Goal: Entertainment & Leisure: Consume media (video, audio)

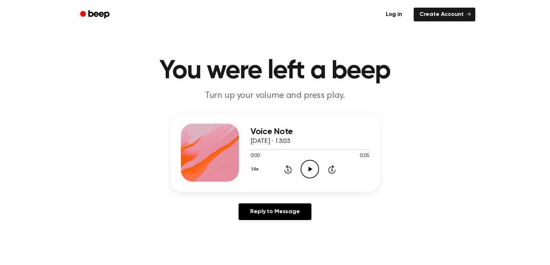
click at [310, 167] on icon "Play Audio" at bounding box center [309, 169] width 18 height 18
click at [310, 167] on icon "Pause Audio" at bounding box center [309, 169] width 18 height 18
click at [310, 167] on icon "Play Audio" at bounding box center [309, 169] width 18 height 18
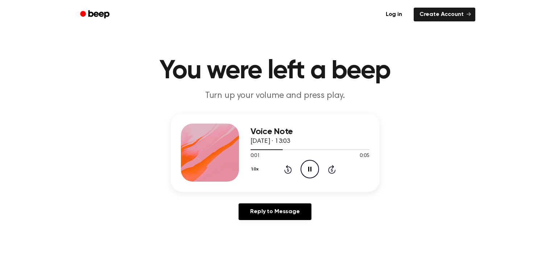
click at [310, 167] on icon "Pause Audio" at bounding box center [309, 169] width 18 height 18
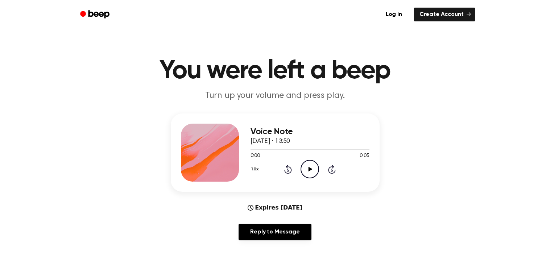
click at [310, 173] on icon "Play Audio" at bounding box center [309, 169] width 18 height 18
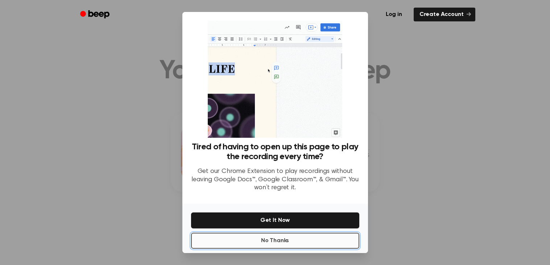
click at [311, 240] on button "No Thanks" at bounding box center [275, 241] width 168 height 16
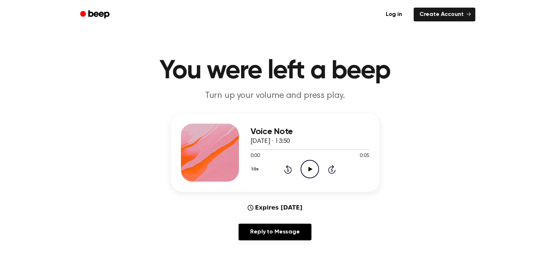
click at [308, 172] on icon "Play Audio" at bounding box center [309, 169] width 18 height 18
click at [308, 172] on icon "Pause Audio" at bounding box center [309, 169] width 18 height 18
click at [308, 169] on icon "Play Audio" at bounding box center [309, 169] width 18 height 18
